Goal: Task Accomplishment & Management: Manage account settings

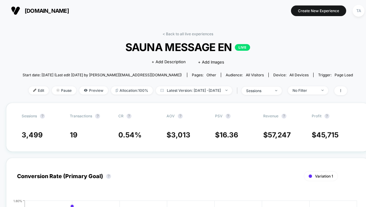
scroll to position [25, 0]
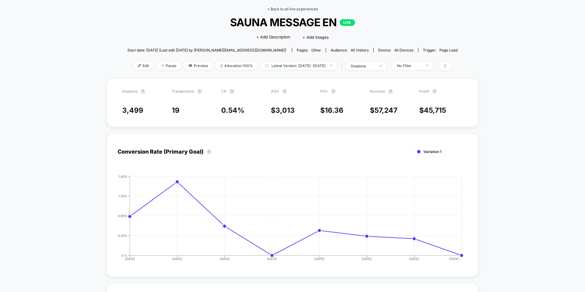
click at [279, 8] on link "< Back to all live experiences" at bounding box center [292, 9] width 51 height 5
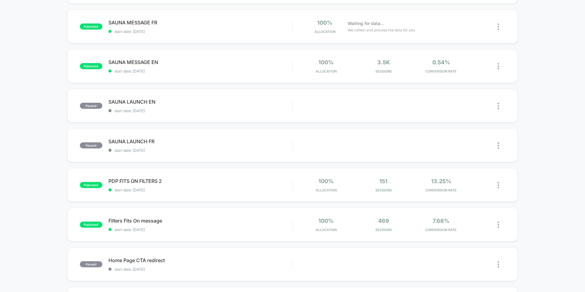
scroll to position [139, 0]
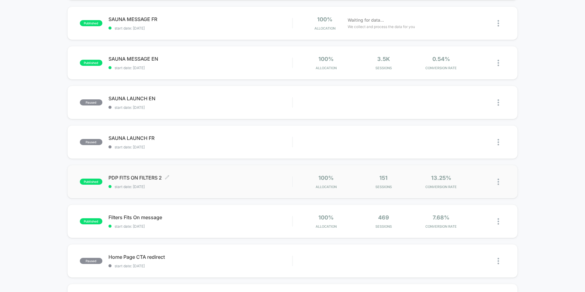
click at [120, 177] on span "PDP FITS ON FILTERS 2 Click to edit experience details" at bounding box center [200, 178] width 184 height 6
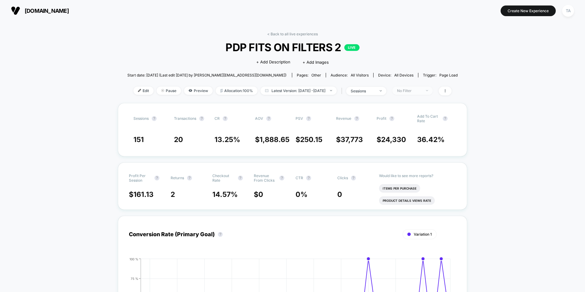
click at [365, 88] on div "No Filter" at bounding box center [409, 90] width 24 height 5
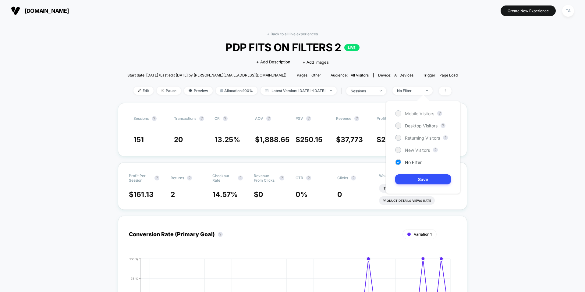
click at [365, 113] on div at bounding box center [398, 113] width 5 height 5
click at [365, 124] on div at bounding box center [398, 125] width 5 height 5
click at [365, 179] on button "Save" at bounding box center [423, 179] width 56 height 10
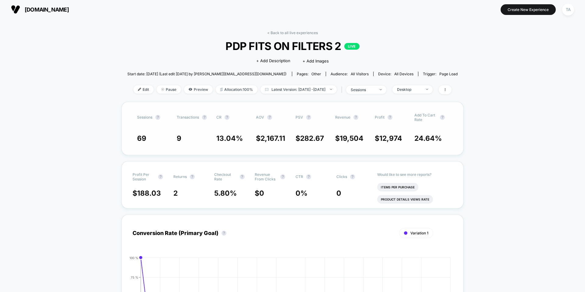
scroll to position [1, 0]
click at [365, 87] on div "Desktop" at bounding box center [409, 89] width 24 height 5
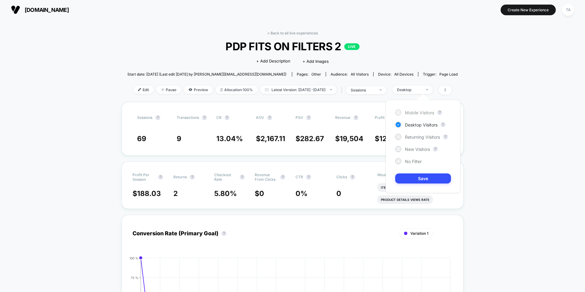
click at [365, 113] on div at bounding box center [398, 112] width 5 height 5
click at [365, 180] on button "Save" at bounding box center [423, 178] width 56 height 10
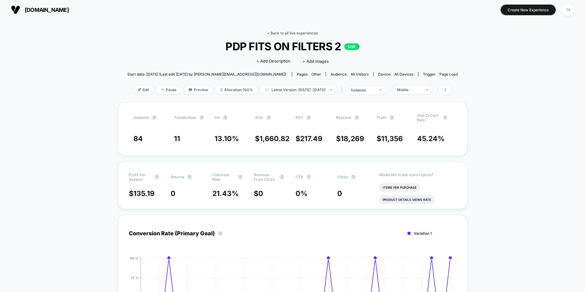
click at [282, 34] on link "< Back to all live experiences" at bounding box center [292, 33] width 51 height 5
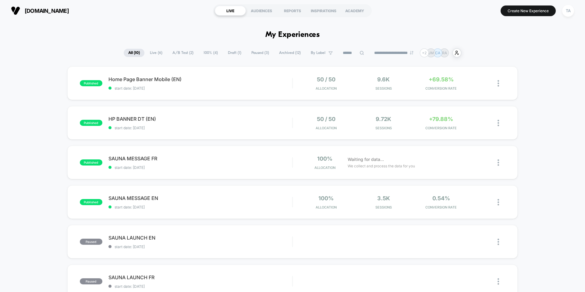
click at [281, 52] on span "Archived ( 12 )" at bounding box center [289, 53] width 31 height 8
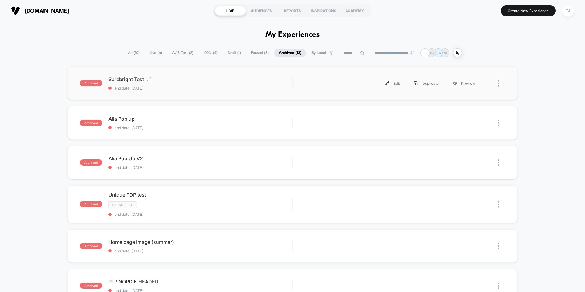
click at [126, 78] on span "Surebright Test Click to edit experience details" at bounding box center [200, 79] width 184 height 6
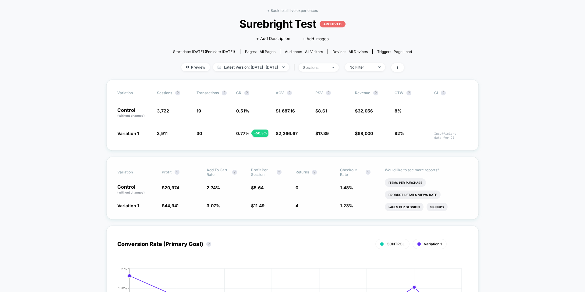
scroll to position [24, 0]
click at [365, 67] on div "No Filter" at bounding box center [361, 67] width 24 height 5
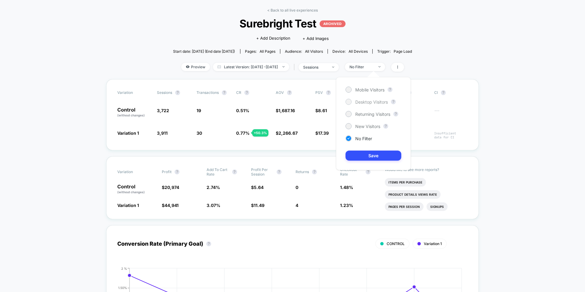
click at [346, 103] on div at bounding box center [348, 101] width 5 height 5
click at [365, 154] on button "Save" at bounding box center [373, 156] width 56 height 10
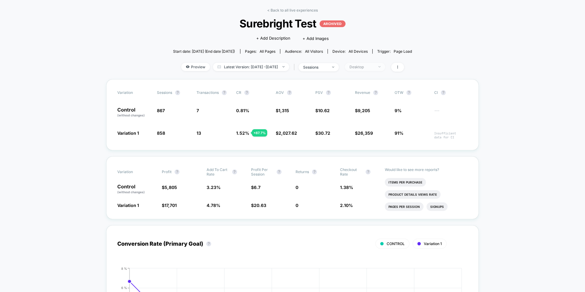
click at [364, 66] on div "Desktop" at bounding box center [361, 67] width 24 height 5
click at [349, 89] on div at bounding box center [348, 89] width 5 height 5
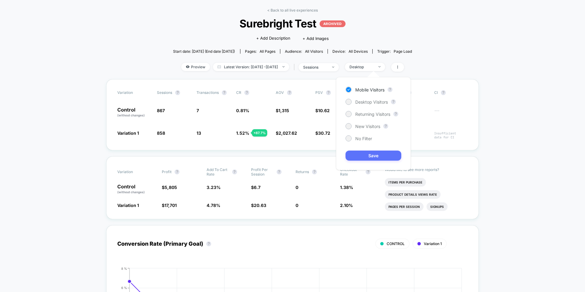
click at [365, 154] on button "Save" at bounding box center [373, 156] width 56 height 10
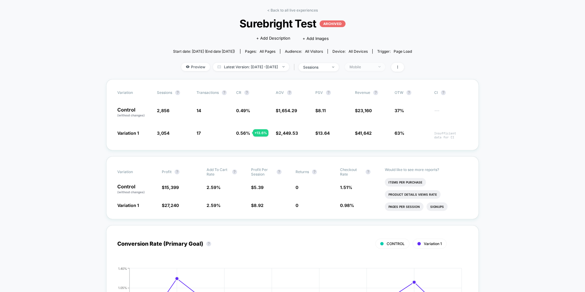
click at [363, 66] on div "Mobile" at bounding box center [361, 67] width 24 height 5
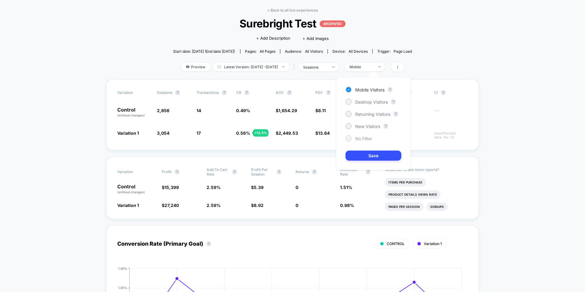
click at [356, 138] on span "No Filter" at bounding box center [363, 138] width 17 height 5
click at [365, 156] on button "Save" at bounding box center [373, 156] width 56 height 10
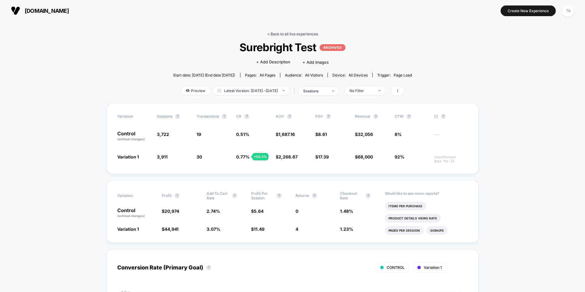
click at [273, 33] on link "< Back to all live experiences" at bounding box center [292, 34] width 51 height 5
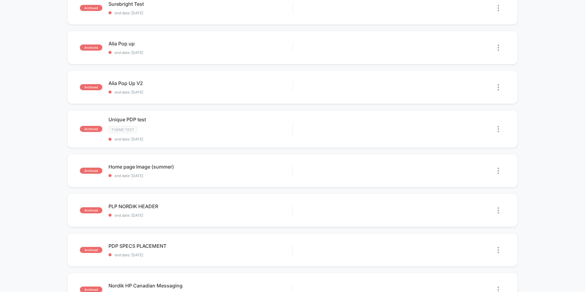
scroll to position [76, 0]
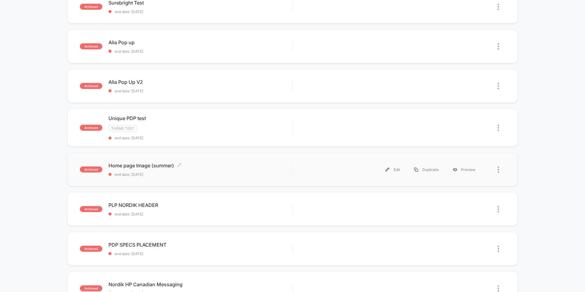
click at [141, 166] on span "Home page Image (summer) Click to edit experience details" at bounding box center [200, 165] width 184 height 6
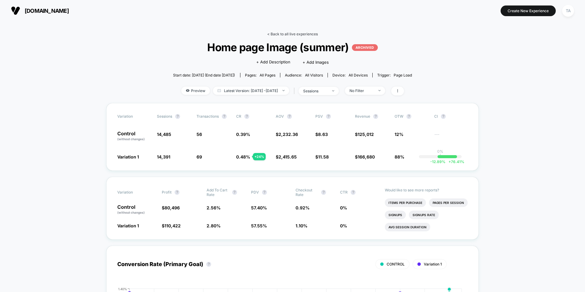
click at [278, 34] on link "< Back to all live experiences" at bounding box center [292, 34] width 51 height 5
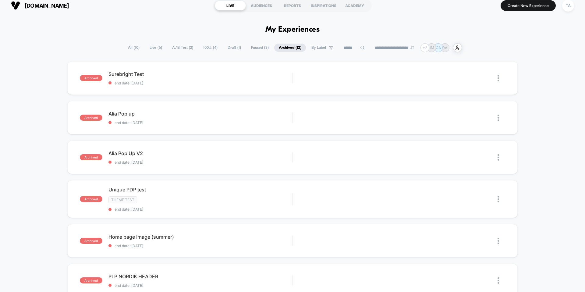
scroll to position [4, 0]
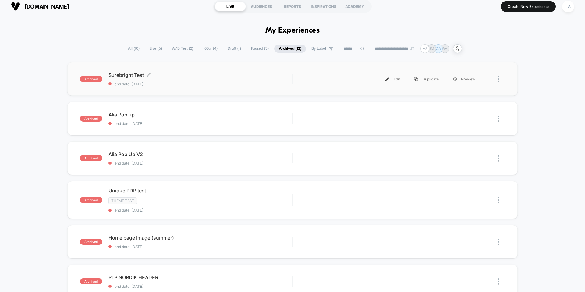
click at [120, 73] on span "Surebright Test Click to edit experience details" at bounding box center [200, 75] width 184 height 6
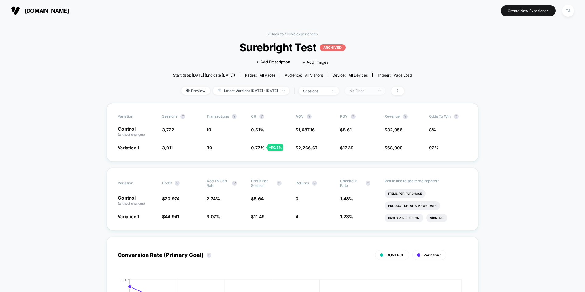
click at [365, 91] on div "No Filter" at bounding box center [361, 90] width 24 height 5
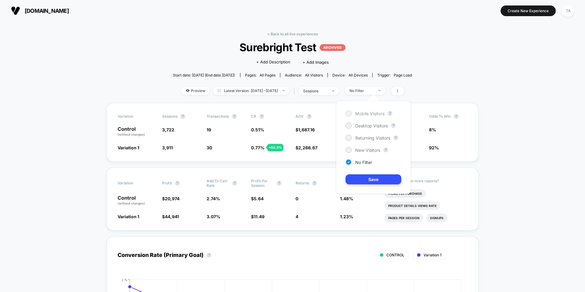
click at [348, 112] on div at bounding box center [348, 113] width 5 height 5
click at [365, 178] on button "Save" at bounding box center [373, 179] width 56 height 10
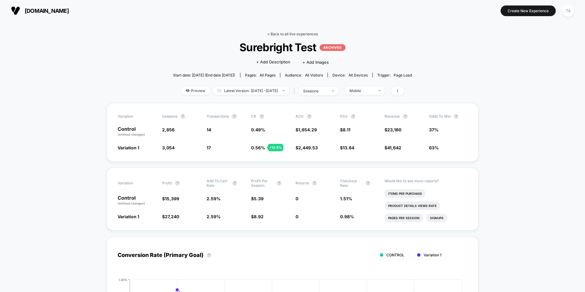
click at [272, 32] on link "< Back to all live experiences" at bounding box center [292, 34] width 51 height 5
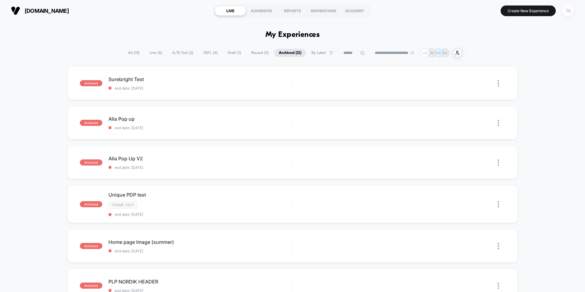
click at [365, 9] on div "TA" at bounding box center [568, 11] width 12 height 12
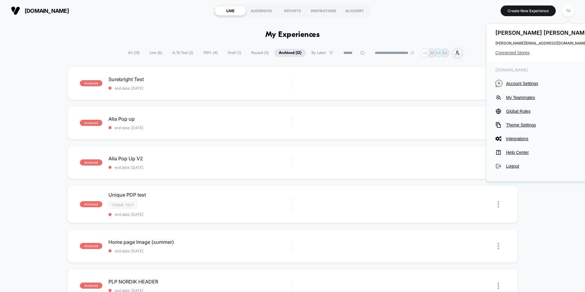
click at [365, 51] on span "Connected Stores" at bounding box center [543, 52] width 96 height 5
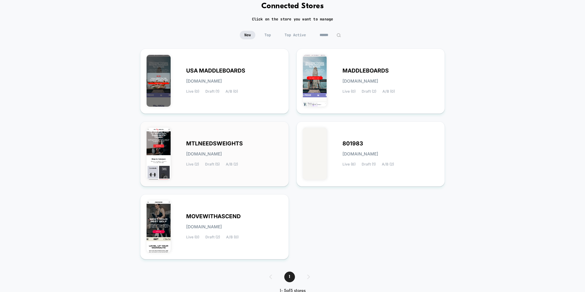
scroll to position [44, 0]
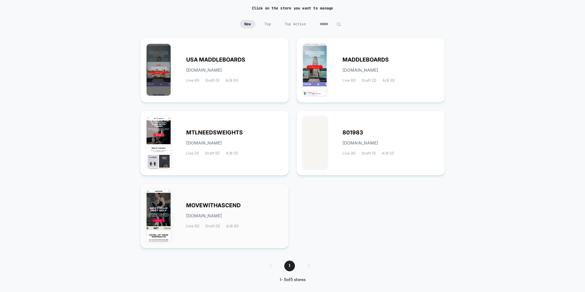
click at [229, 203] on span "MOVEWITHASCEND" at bounding box center [213, 205] width 55 height 4
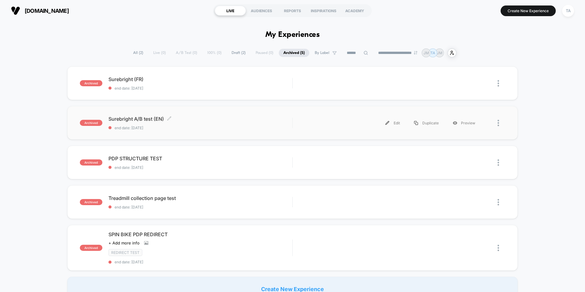
click at [128, 118] on span "Surebright A/B test (EN) Click to edit experience details" at bounding box center [200, 119] width 184 height 6
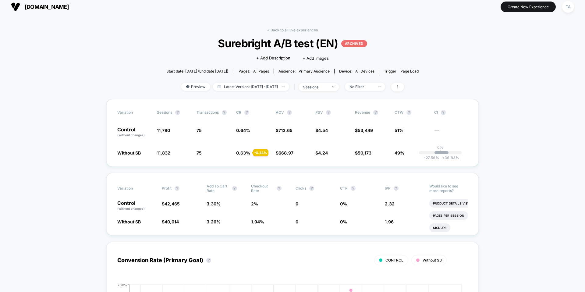
scroll to position [5, 0]
click at [365, 86] on span "No Filter" at bounding box center [365, 86] width 40 height 8
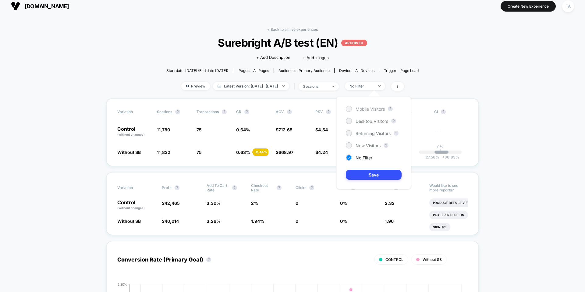
click at [347, 107] on div at bounding box center [348, 108] width 5 height 5
click at [365, 173] on button "Save" at bounding box center [374, 175] width 56 height 10
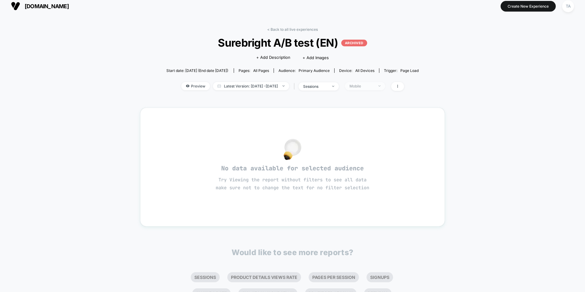
click at [365, 84] on div "Mobile" at bounding box center [361, 86] width 24 height 5
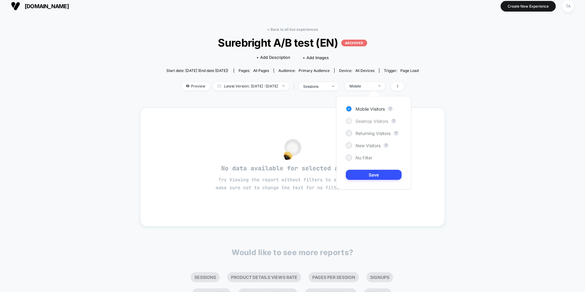
click at [360, 121] on span "Desktop Visitors" at bounding box center [372, 121] width 33 height 5
click at [365, 186] on div "Mobile Visitors ? Desktop Visitors ? Returning Visitors ? New Visitors ? No Fil…" at bounding box center [373, 142] width 75 height 93
click at [365, 172] on button "Save" at bounding box center [374, 175] width 56 height 10
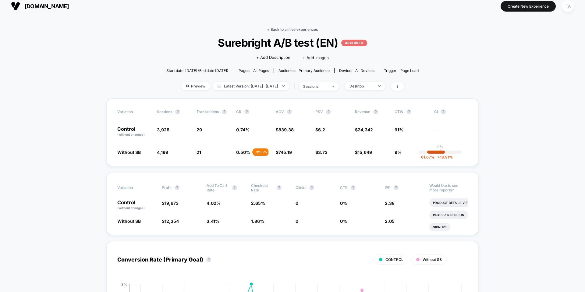
click at [294, 28] on link "< Back to all live experiences" at bounding box center [292, 29] width 51 height 5
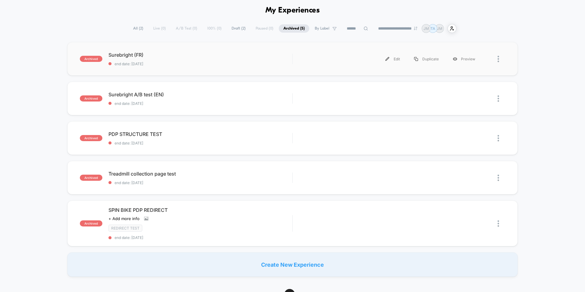
scroll to position [24, 0]
click at [134, 92] on span "Surebright A/B test (EN) Click to edit experience details" at bounding box center [200, 95] width 184 height 6
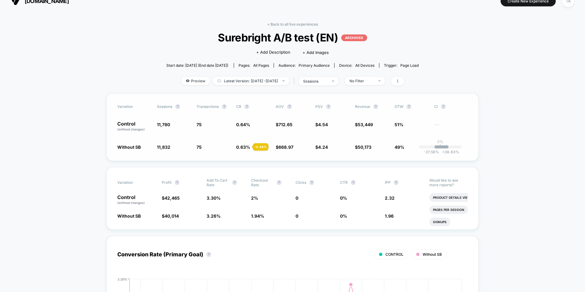
scroll to position [7, 0]
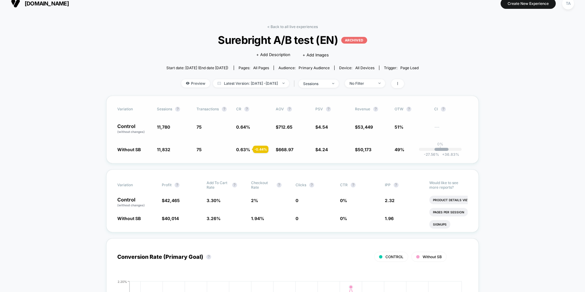
click at [225, 147] on span "75 - 0.44 %" at bounding box center [214, 149] width 34 height 6
click at [286, 127] on span "712.65" at bounding box center [285, 126] width 14 height 5
click at [289, 27] on link "< Back to all live experiences" at bounding box center [292, 26] width 51 height 5
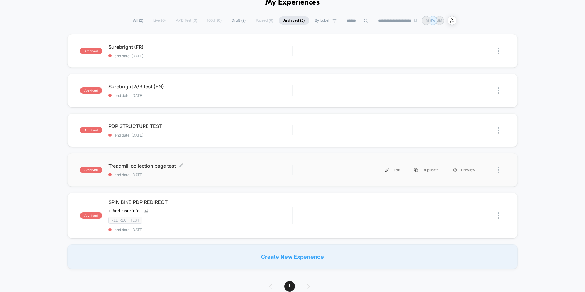
scroll to position [60, 0]
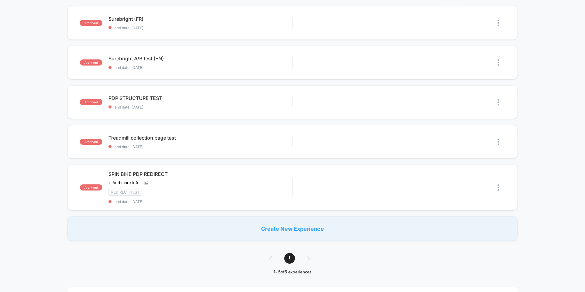
click at [268, 207] on div "Create New Experience" at bounding box center [292, 228] width 450 height 24
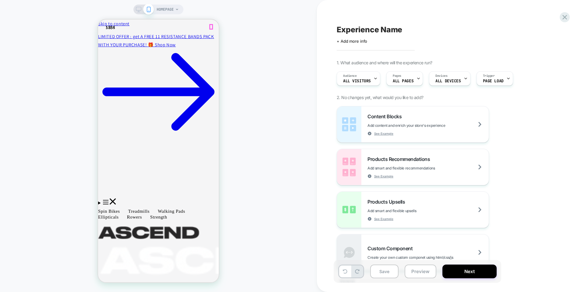
click at [365, 16] on icon at bounding box center [565, 17] width 8 height 8
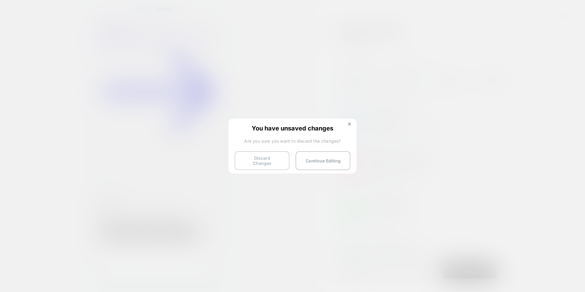
click at [264, 161] on button "Discard Changes" at bounding box center [262, 160] width 55 height 19
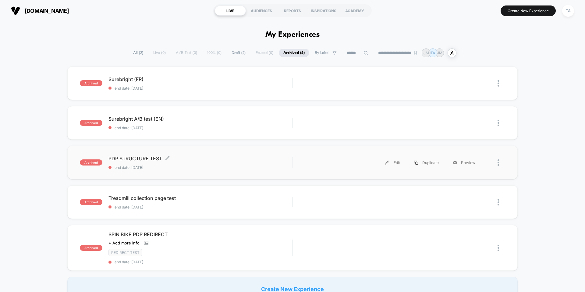
click at [145, 158] on span "PDP STRUCTURE TEST Click to edit experience details" at bounding box center [200, 158] width 184 height 6
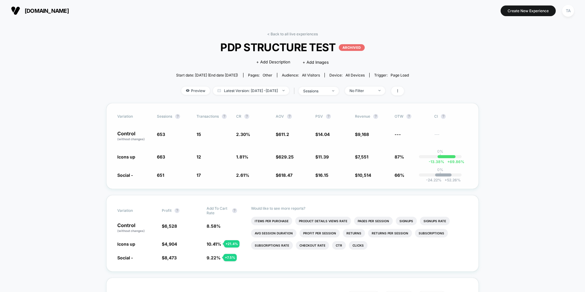
scroll to position [12, 0]
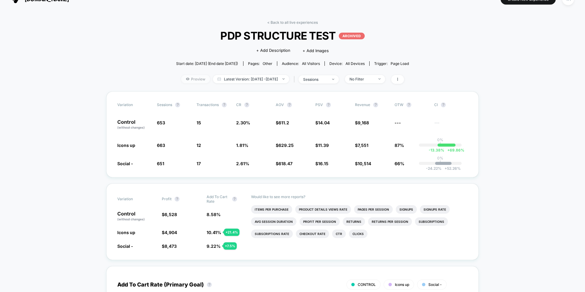
click at [188, 78] on span "Preview" at bounding box center [195, 79] width 29 height 8
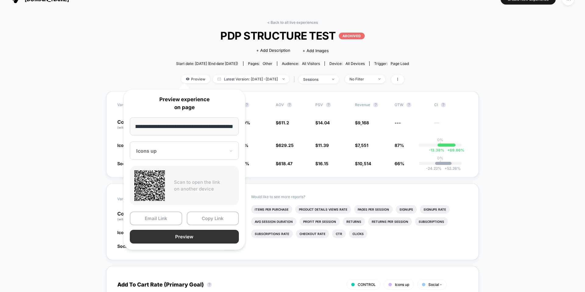
scroll to position [0, 0]
click at [174, 207] on button "Preview" at bounding box center [184, 237] width 109 height 14
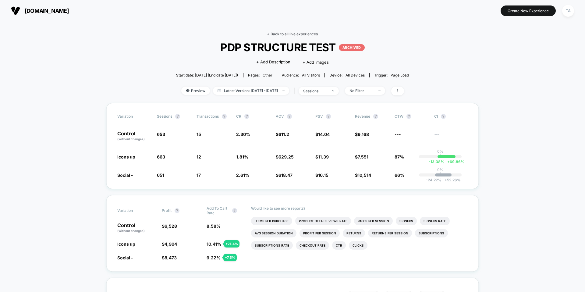
click at [271, 35] on link "< Back to all live experiences" at bounding box center [292, 34] width 51 height 5
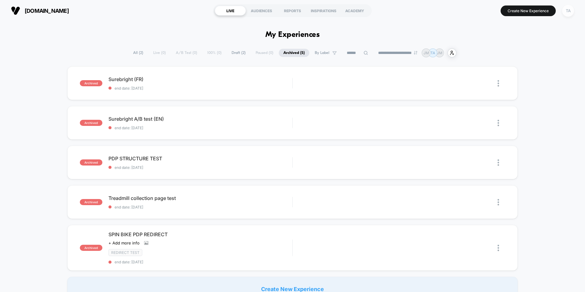
click at [365, 9] on div "TA" at bounding box center [568, 11] width 12 height 12
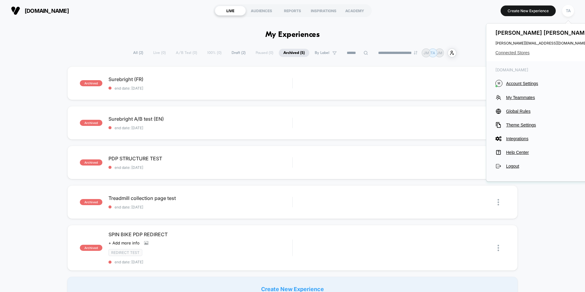
click at [365, 55] on span "Connected Stores" at bounding box center [543, 52] width 96 height 5
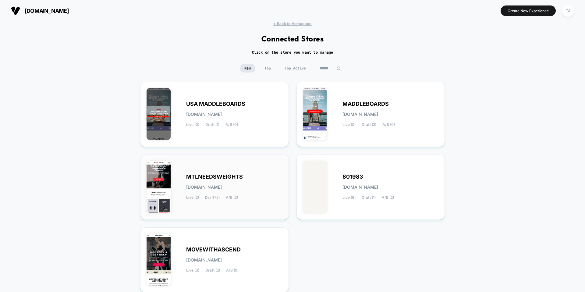
scroll to position [13, 0]
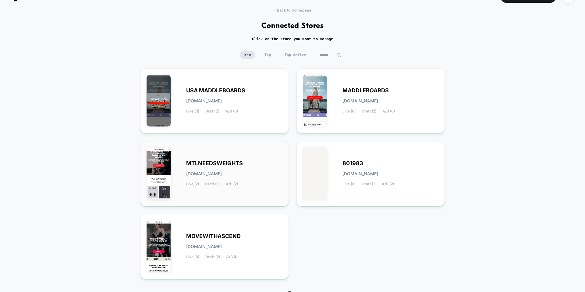
click at [222, 175] on span "[DOMAIN_NAME]" at bounding box center [204, 174] width 36 height 4
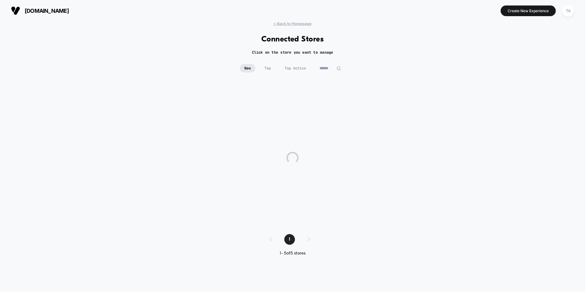
scroll to position [0, 0]
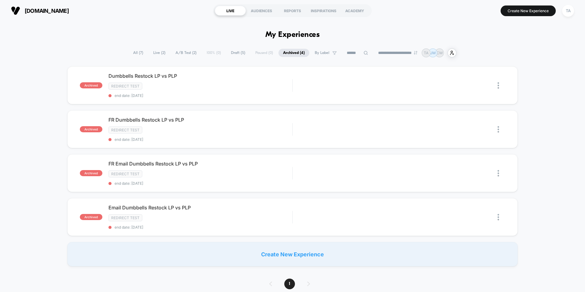
click at [159, 55] on span "Live ( 2 )" at bounding box center [159, 53] width 21 height 8
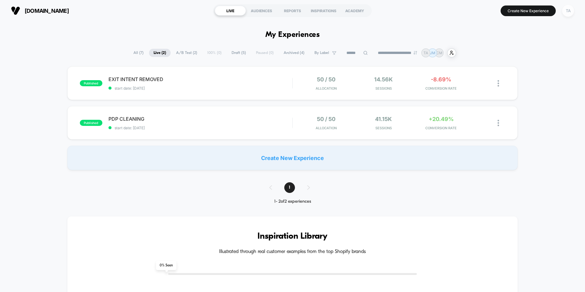
click at [365, 11] on div "TA" at bounding box center [568, 11] width 12 height 12
